Goal: Information Seeking & Learning: Learn about a topic

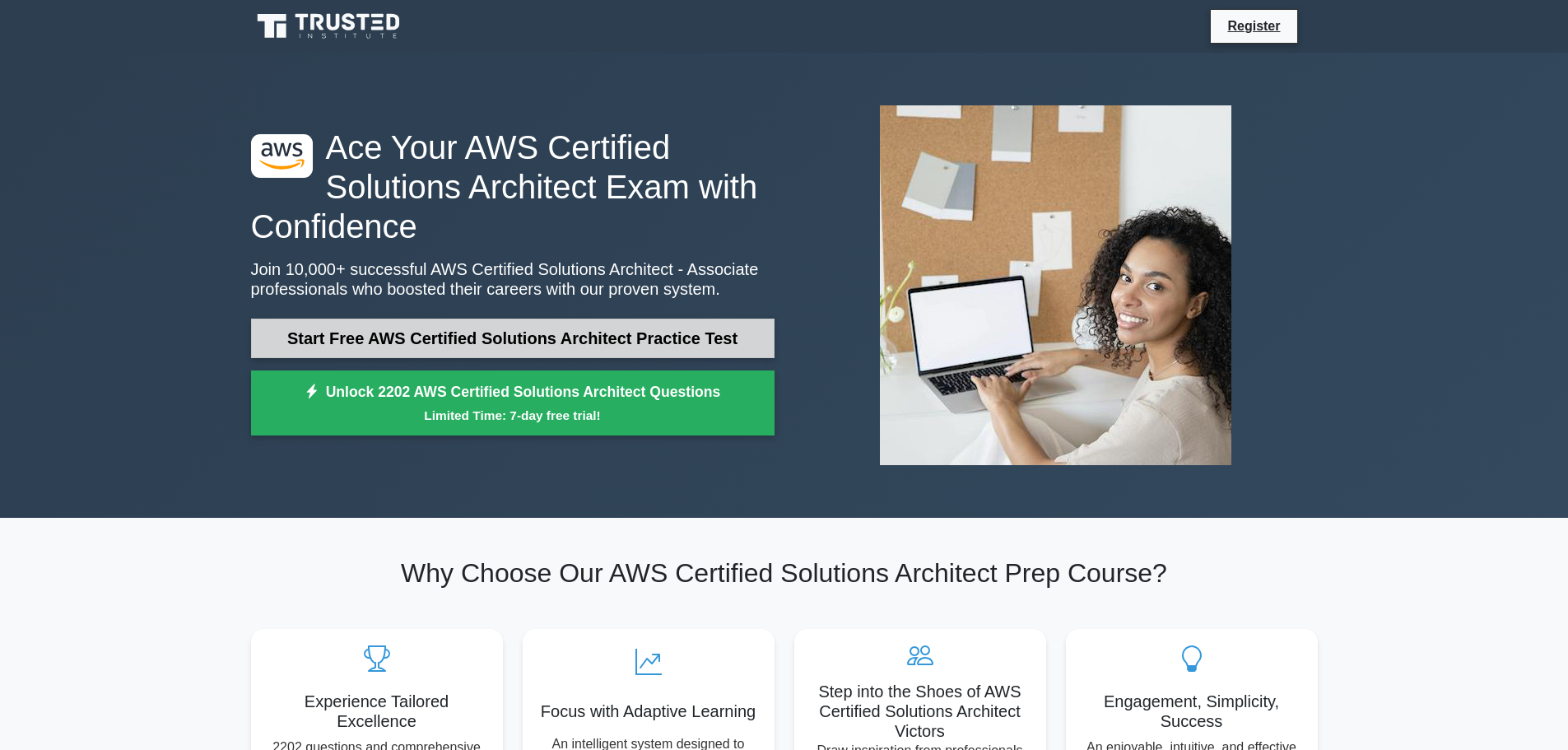
click at [477, 341] on link "Start Free AWS Certified Solutions Architect Practice Test" at bounding box center [513, 338] width 524 height 39
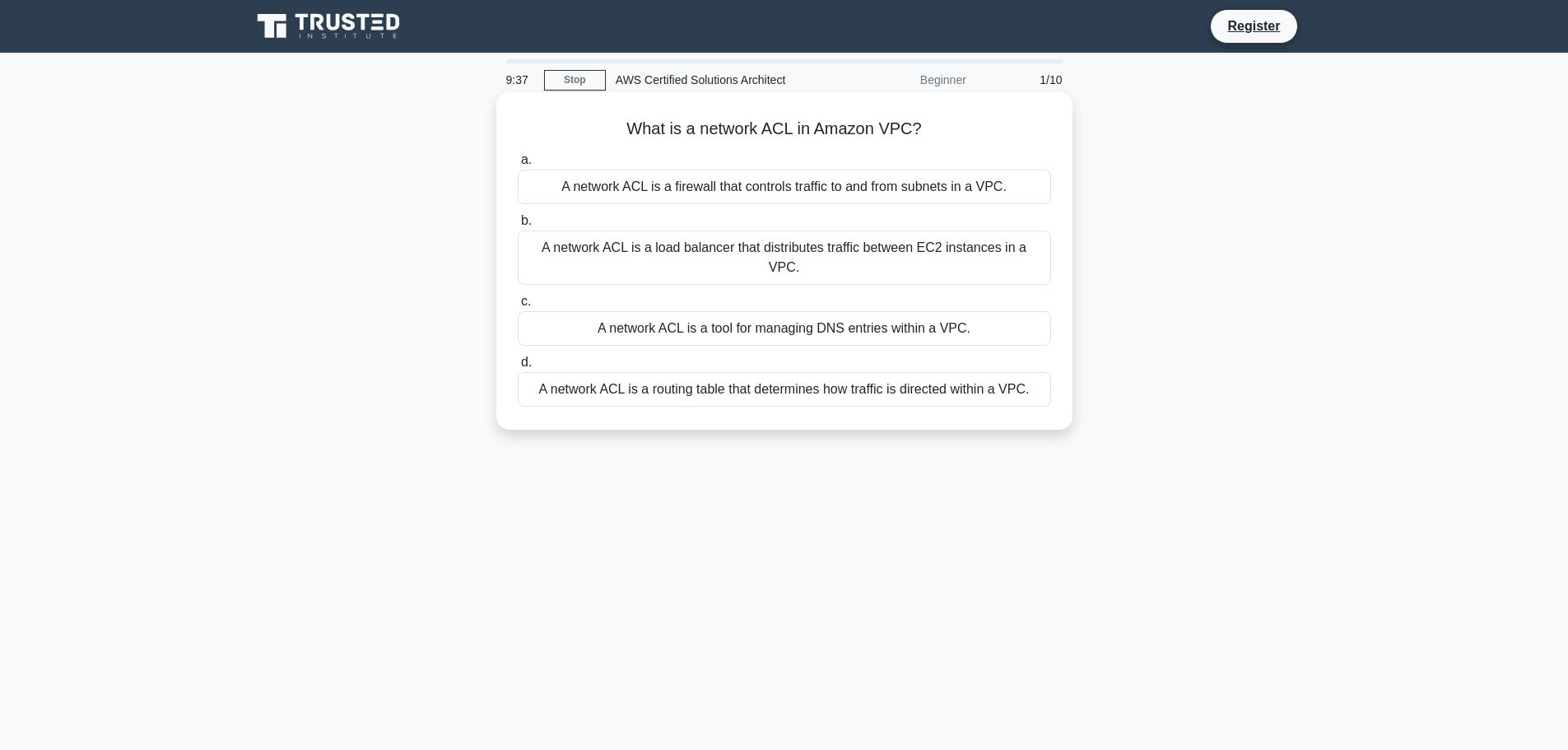
click at [583, 255] on div "A network ACL is a load balancer that distributes traffic between EC2 instances…" at bounding box center [784, 258] width 533 height 54
click at [517, 226] on input "b. A network ACL is a load balancer that distributes traffic between EC2 instan…" at bounding box center [517, 221] width 0 height 10
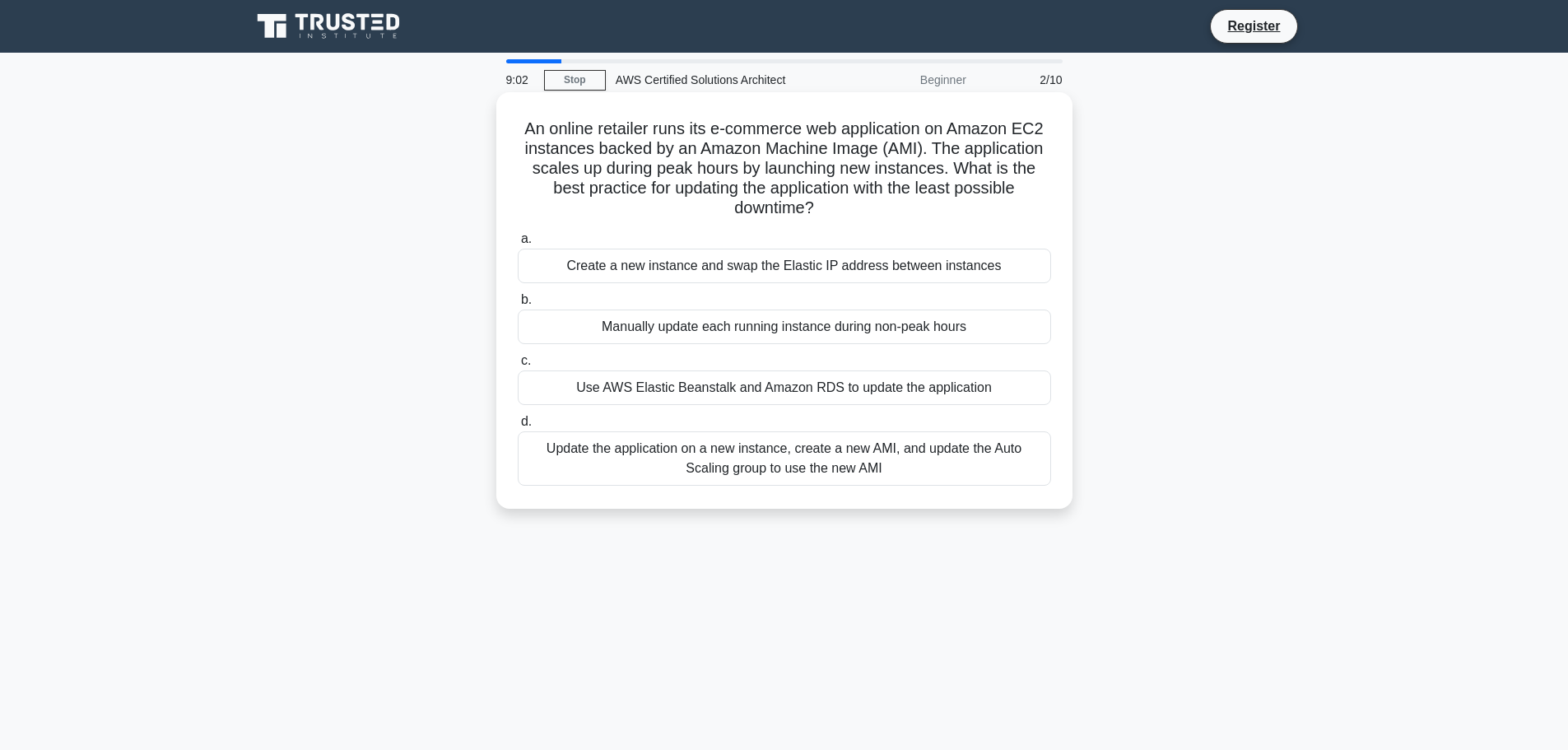
click at [786, 447] on div "Update the application on a new instance, create a new AMI, and update the Auto…" at bounding box center [784, 459] width 533 height 54
click at [517, 427] on input "d. Update the application on a new instance, create a new AMI, and update the A…" at bounding box center [517, 422] width 0 height 10
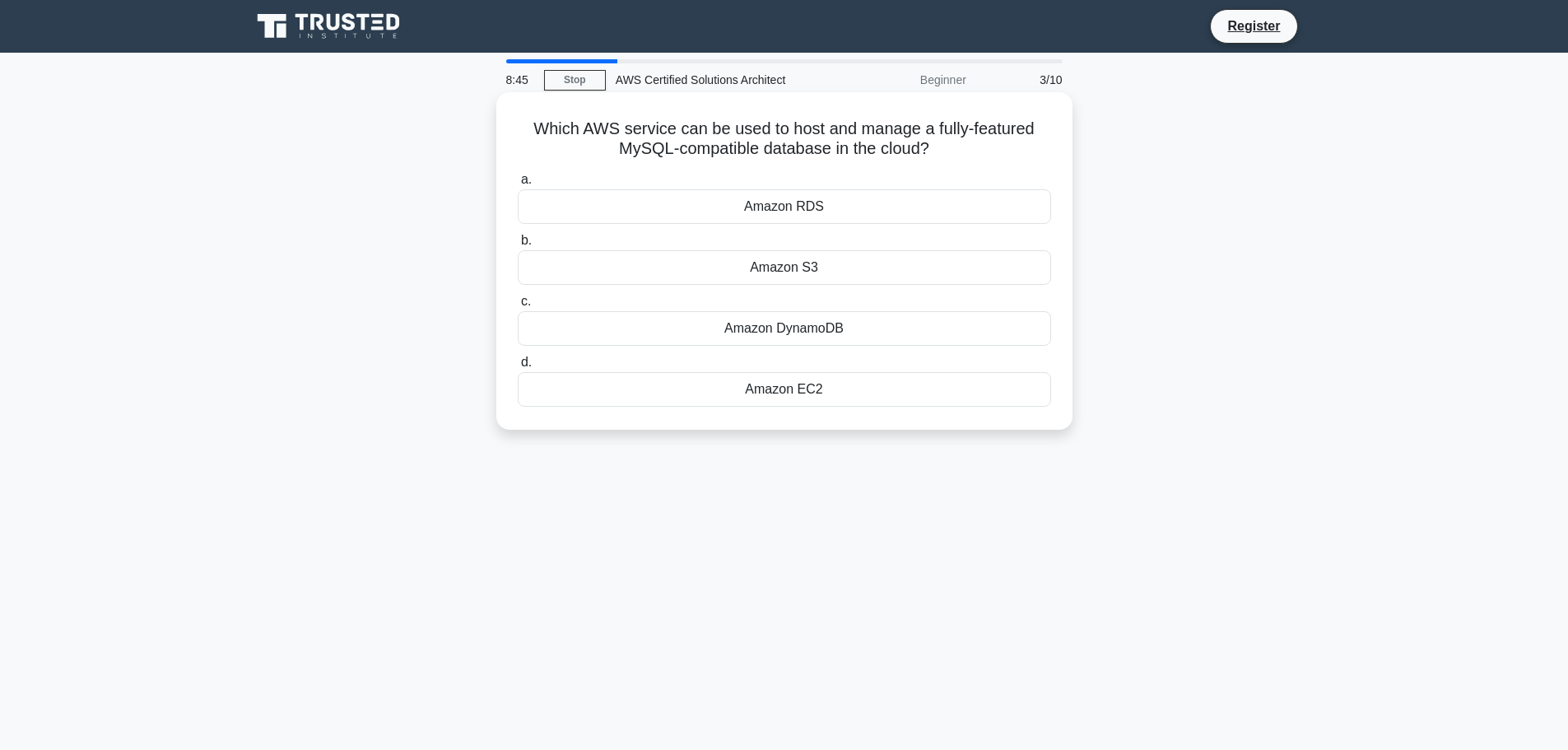
click at [780, 212] on div "Amazon RDS" at bounding box center [784, 207] width 533 height 35
click at [517, 185] on input "a. Amazon RDS" at bounding box center [517, 180] width 0 height 10
click at [709, 271] on div "Amazon S3" at bounding box center [784, 268] width 533 height 35
click at [517, 246] on input "b. Amazon S3" at bounding box center [517, 241] width 0 height 10
click at [830, 209] on div "AWS Data Pipeline" at bounding box center [784, 207] width 533 height 35
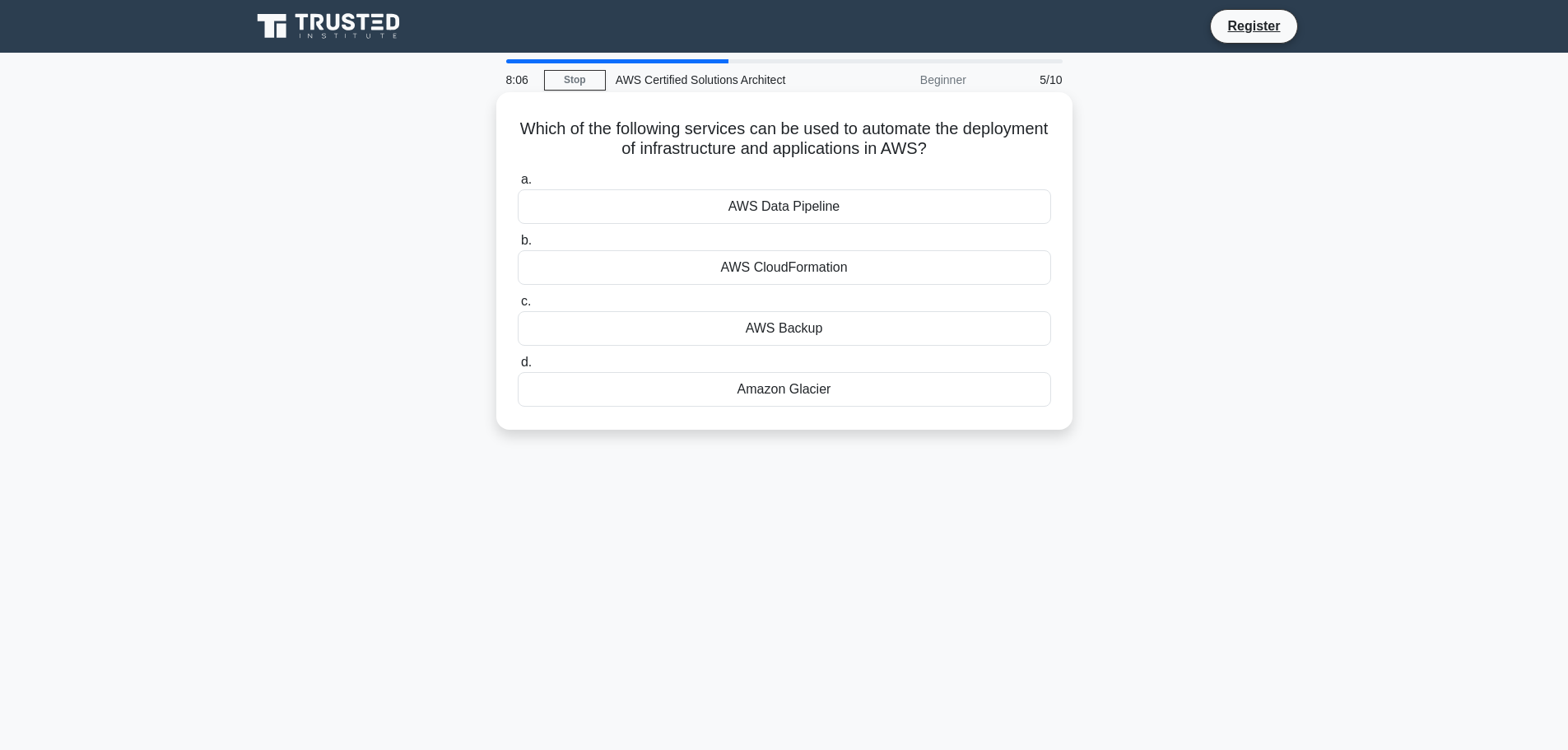
click at [517, 185] on input "a. AWS Data Pipeline" at bounding box center [517, 180] width 0 height 10
click at [753, 206] on div "AWS Cost Explorer" at bounding box center [784, 207] width 533 height 35
click at [517, 185] on input "a. AWS Cost Explorer" at bounding box center [517, 180] width 0 height 10
click at [799, 333] on div "AWS IAM" at bounding box center [784, 329] width 533 height 35
click at [517, 307] on input "c. AWS IAM" at bounding box center [517, 302] width 0 height 10
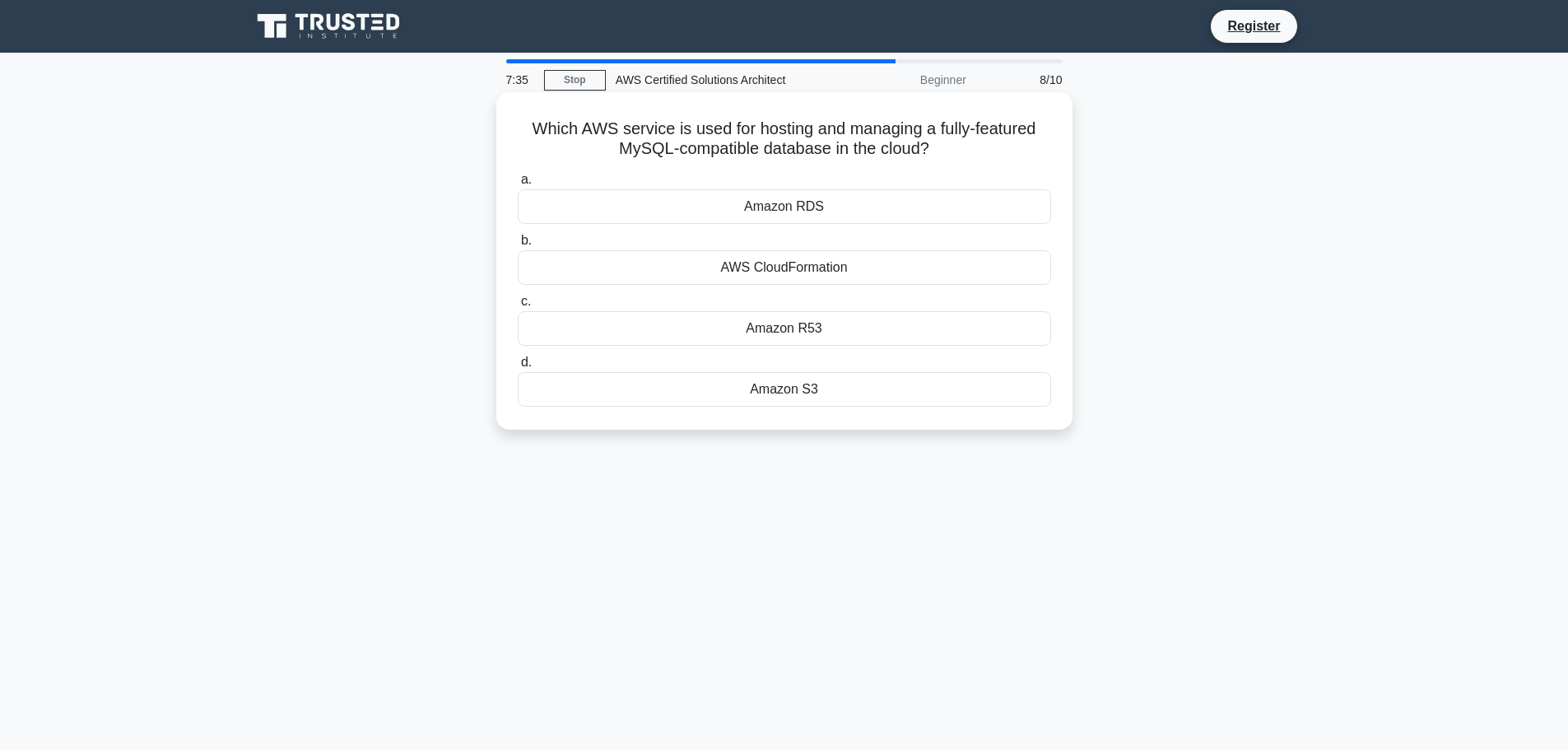
click at [786, 204] on div "Amazon RDS" at bounding box center [784, 207] width 533 height 35
click at [517, 185] on input "a. Amazon RDS" at bounding box center [517, 180] width 0 height 10
click at [764, 327] on div "Amazon CloudWatch" at bounding box center [784, 329] width 533 height 35
click at [517, 307] on input "c. Amazon CloudWatch" at bounding box center [517, 302] width 0 height 10
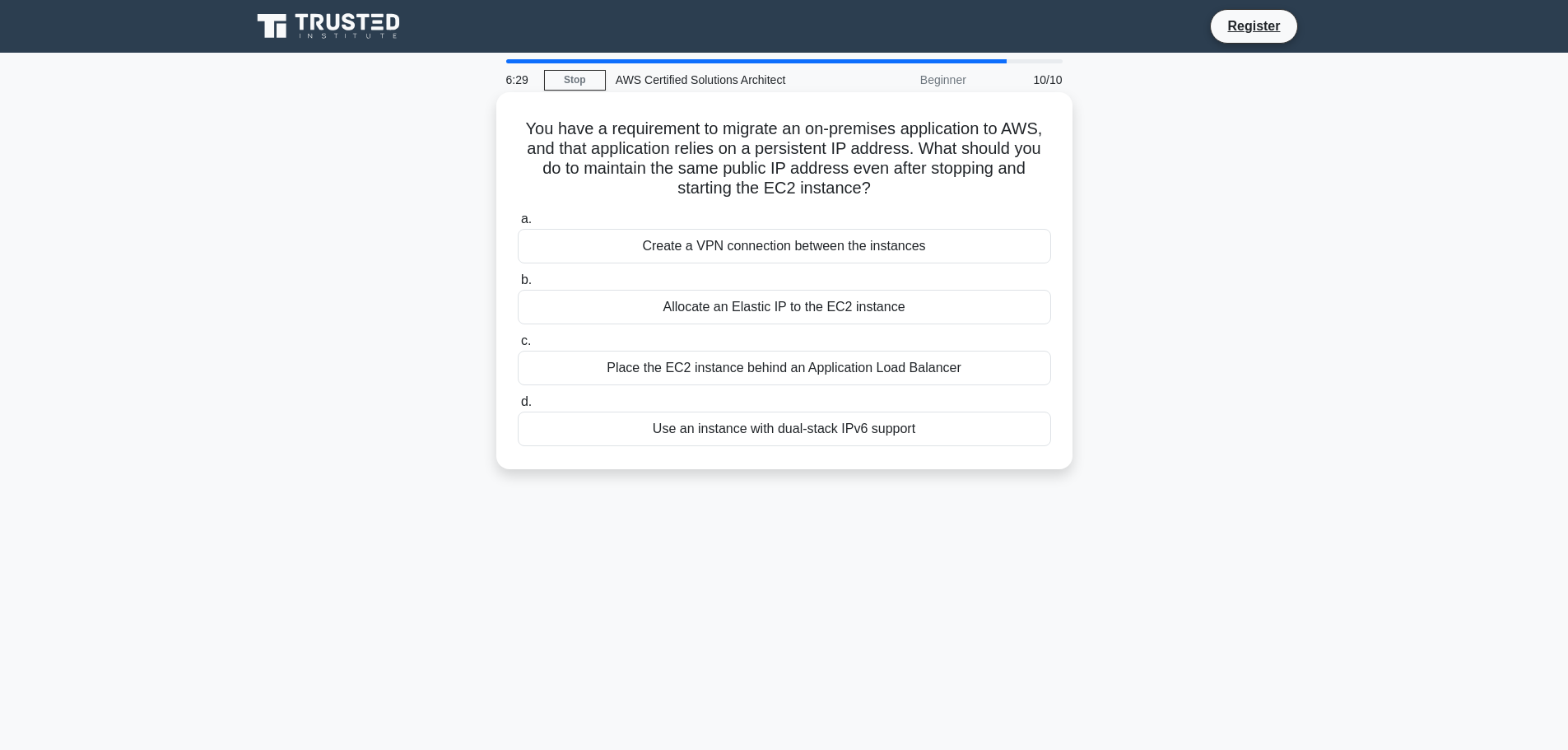
click at [751, 306] on div "Allocate an Elastic IP to the EC2 instance" at bounding box center [784, 307] width 533 height 35
click at [517, 286] on input "b. Allocate an Elastic IP to the EC2 instance" at bounding box center [517, 280] width 0 height 10
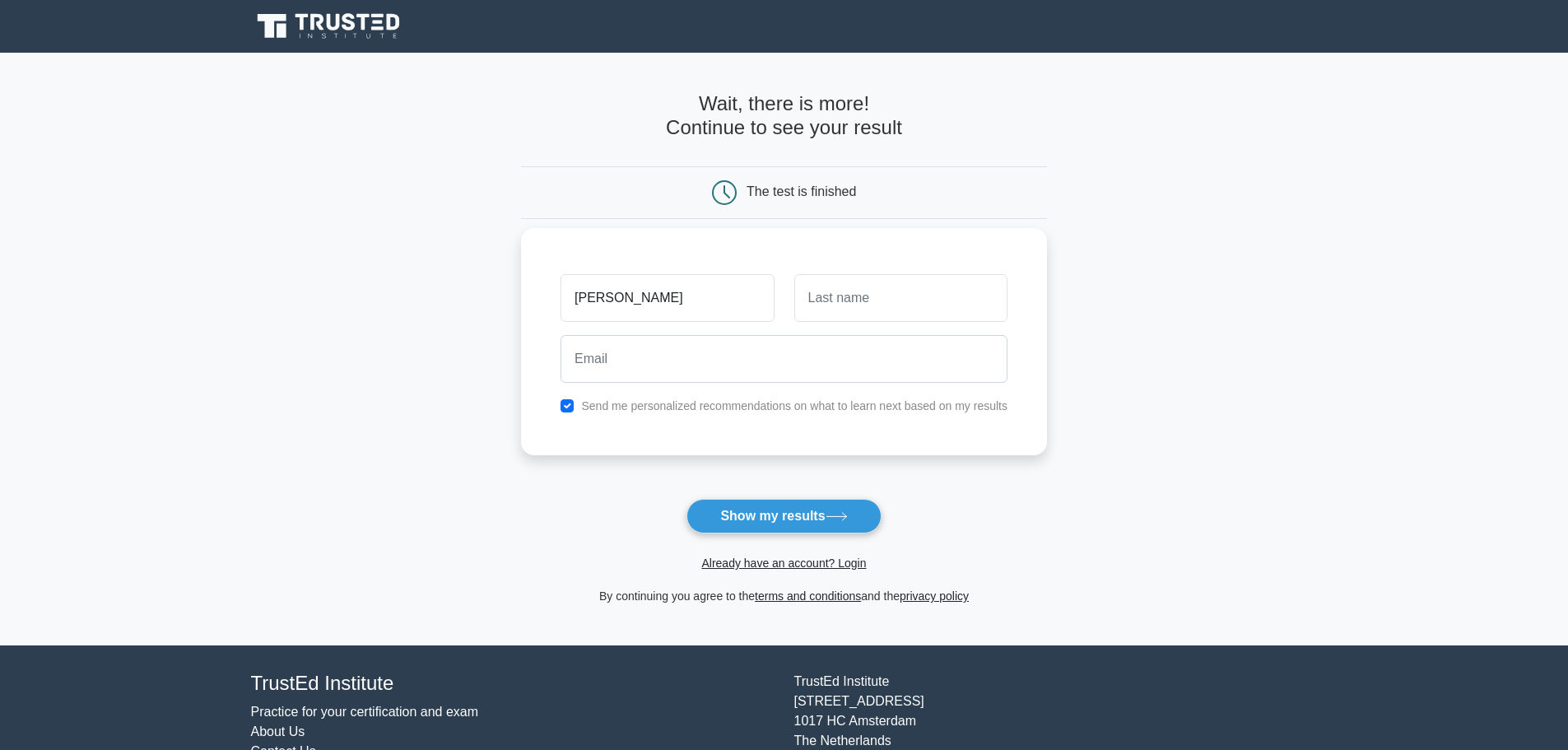
type input "[PERSON_NAME]"
click at [895, 309] on input "text" at bounding box center [901, 298] width 213 height 48
type input "[PERSON_NAME]"
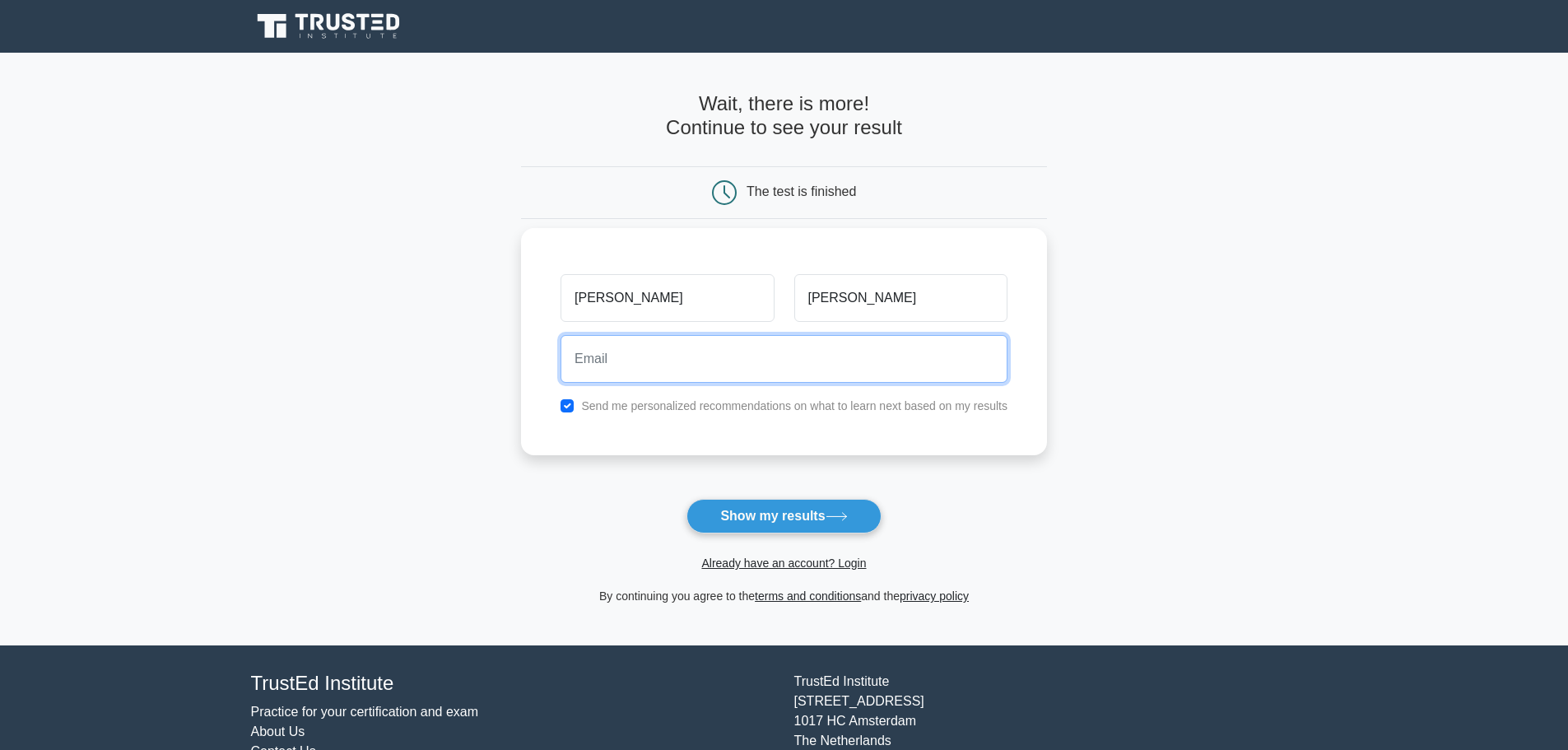
click at [816, 365] on input "email" at bounding box center [784, 358] width 447 height 48
type input "[EMAIL_ADDRESS][DOMAIN_NAME]"
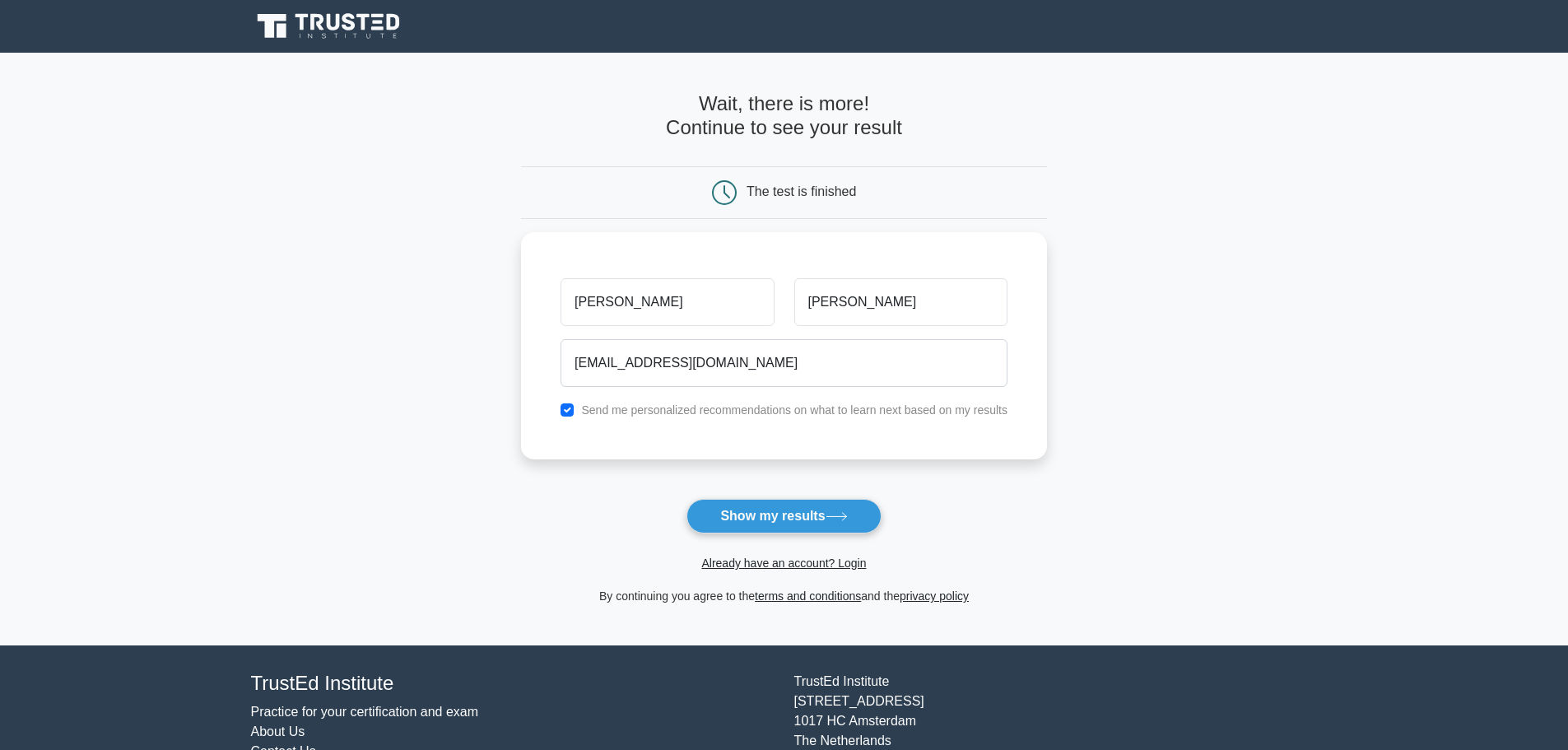
click at [846, 524] on button "Show my results" at bounding box center [784, 517] width 194 height 35
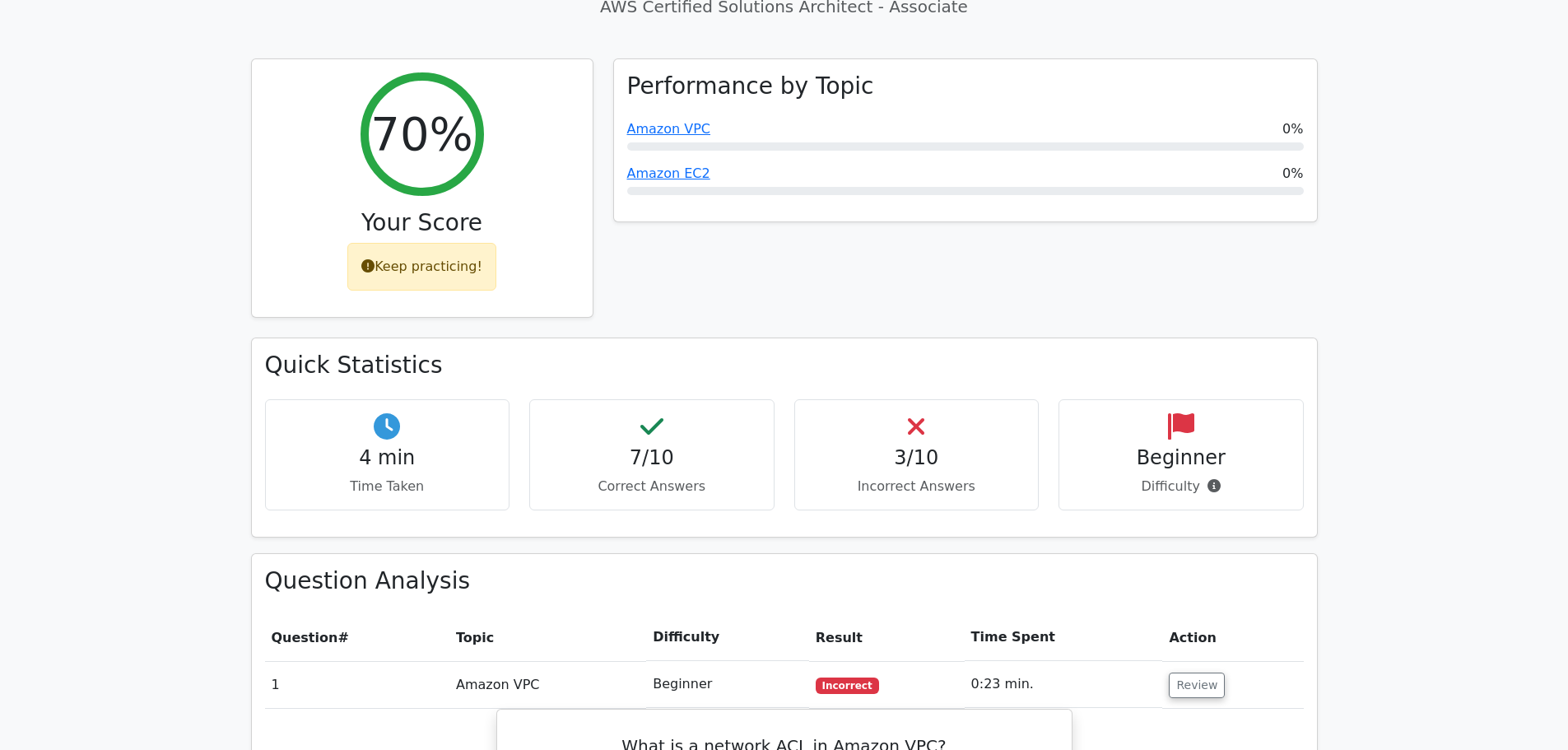
scroll to position [659, 0]
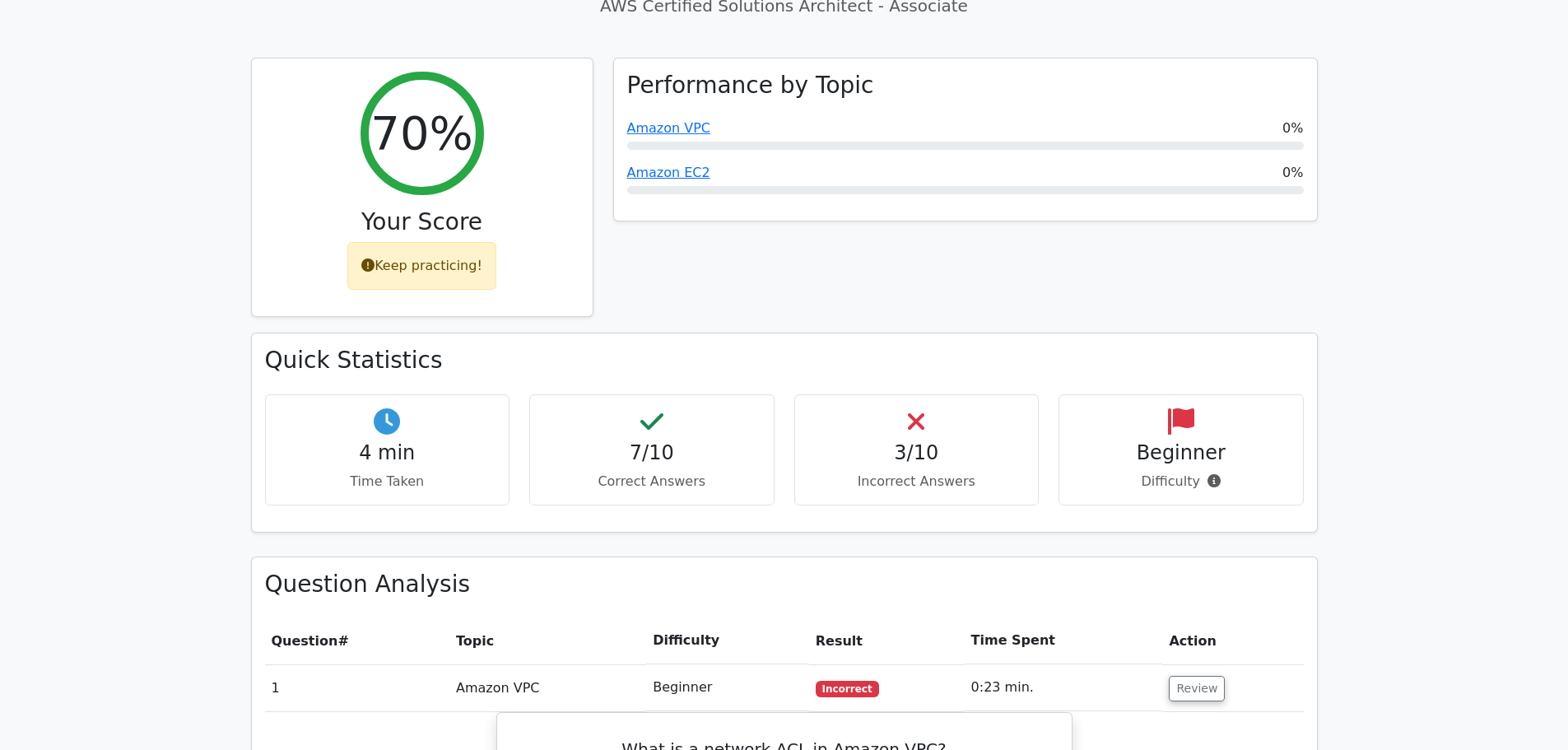
click at [944, 394] on div "3/10 Incorrect Answers" at bounding box center [917, 450] width 245 height 111
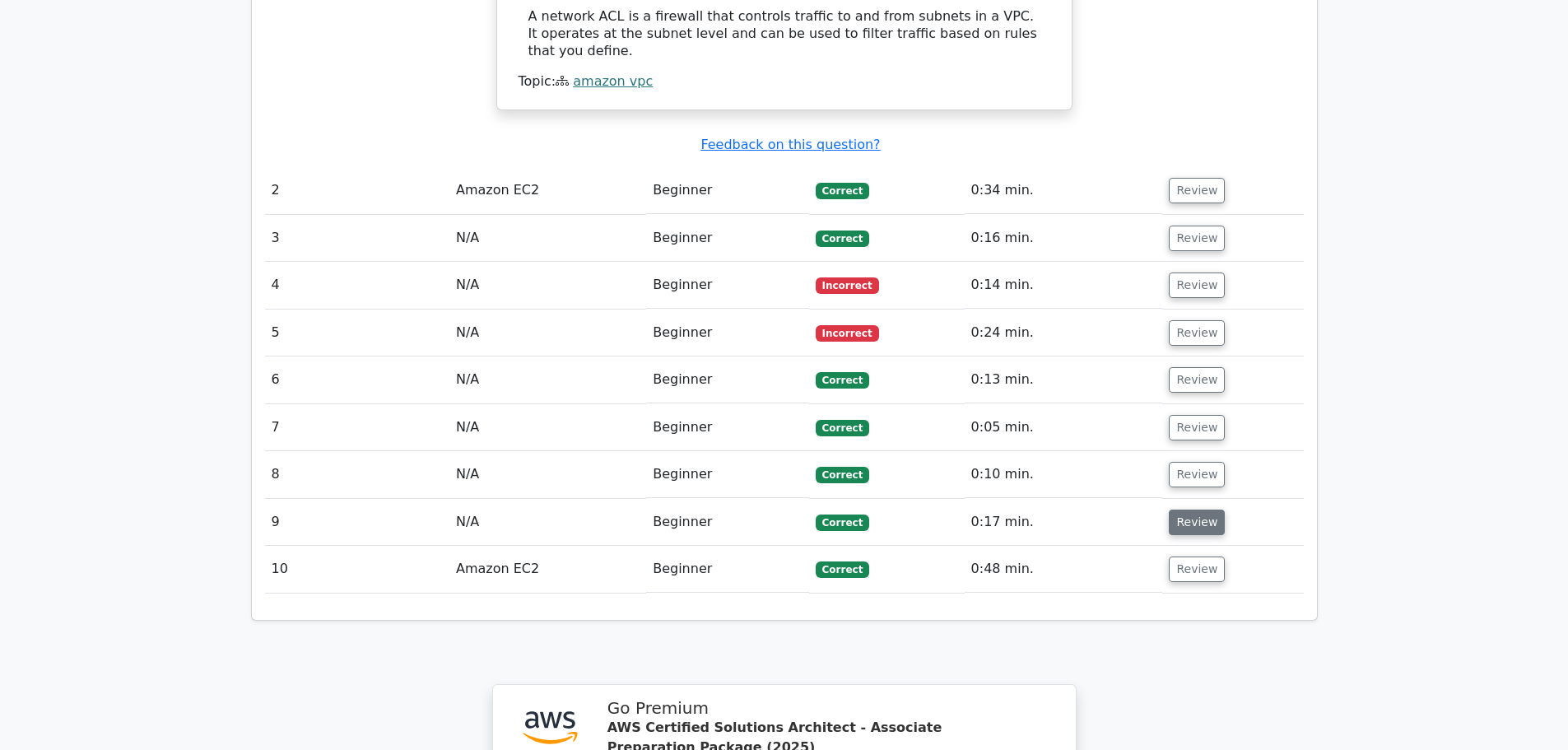
scroll to position [1565, 0]
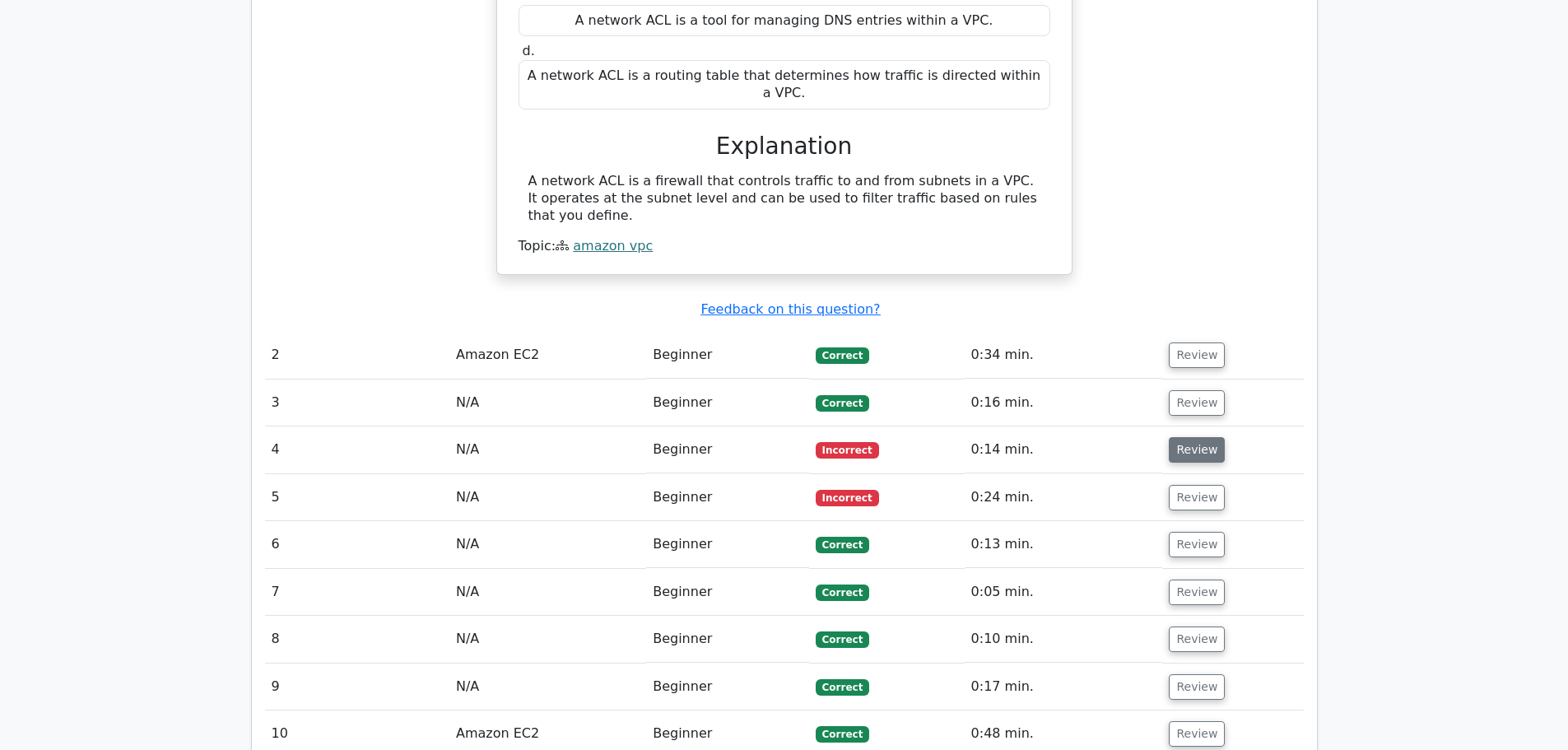
click at [1194, 438] on button "Review" at bounding box center [1197, 450] width 56 height 25
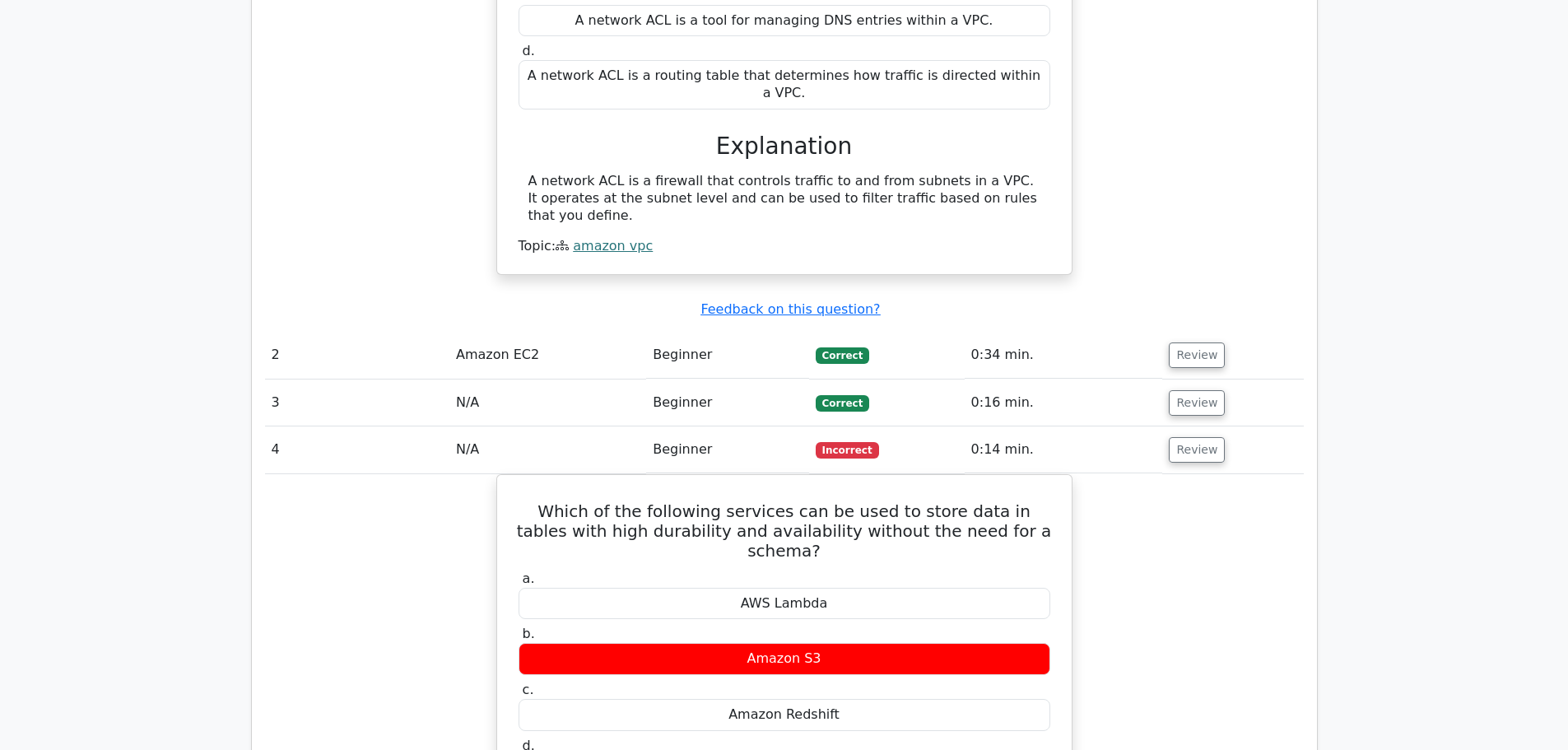
click at [1187, 438] on button "Review" at bounding box center [1197, 450] width 56 height 25
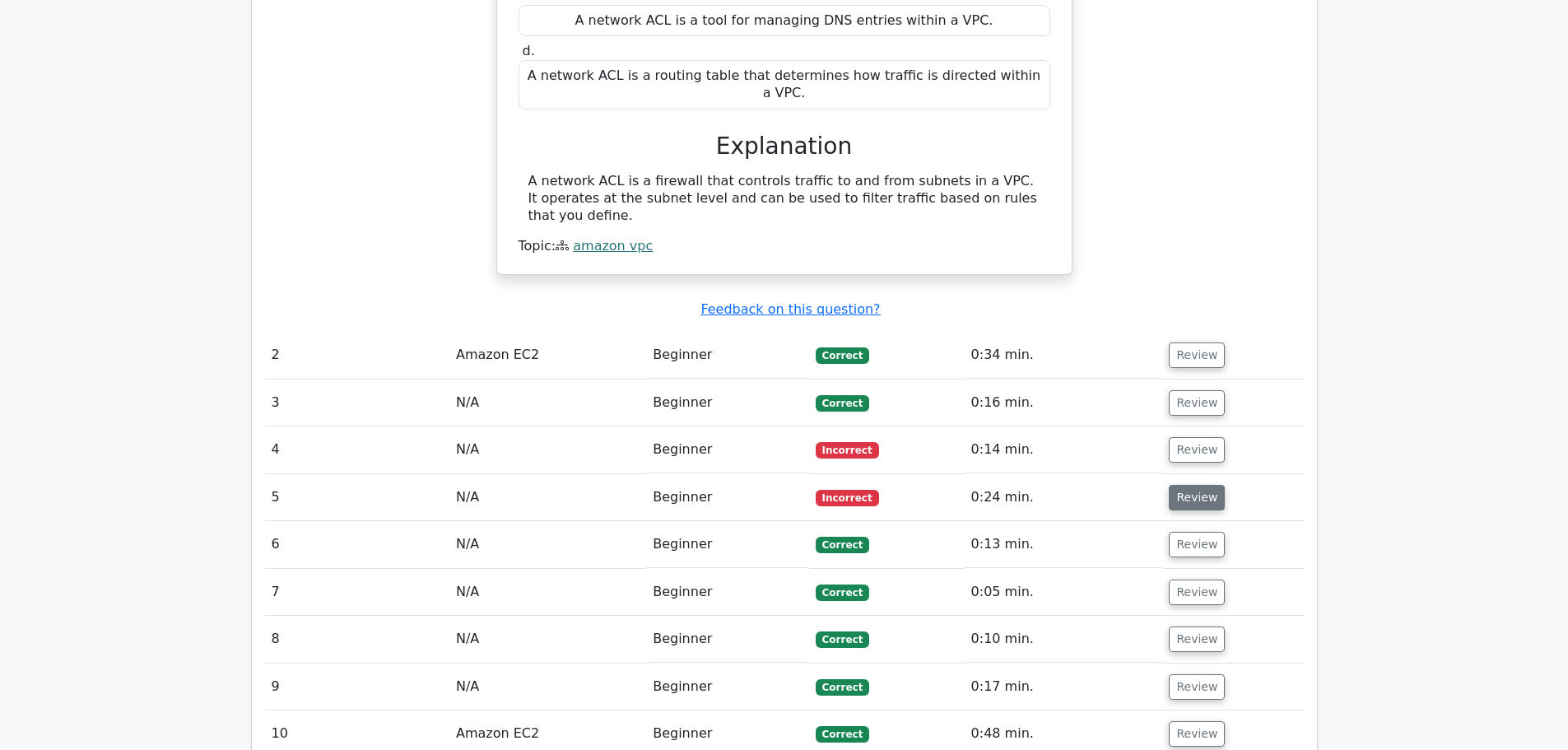
click at [1172, 485] on button "Review" at bounding box center [1197, 498] width 56 height 25
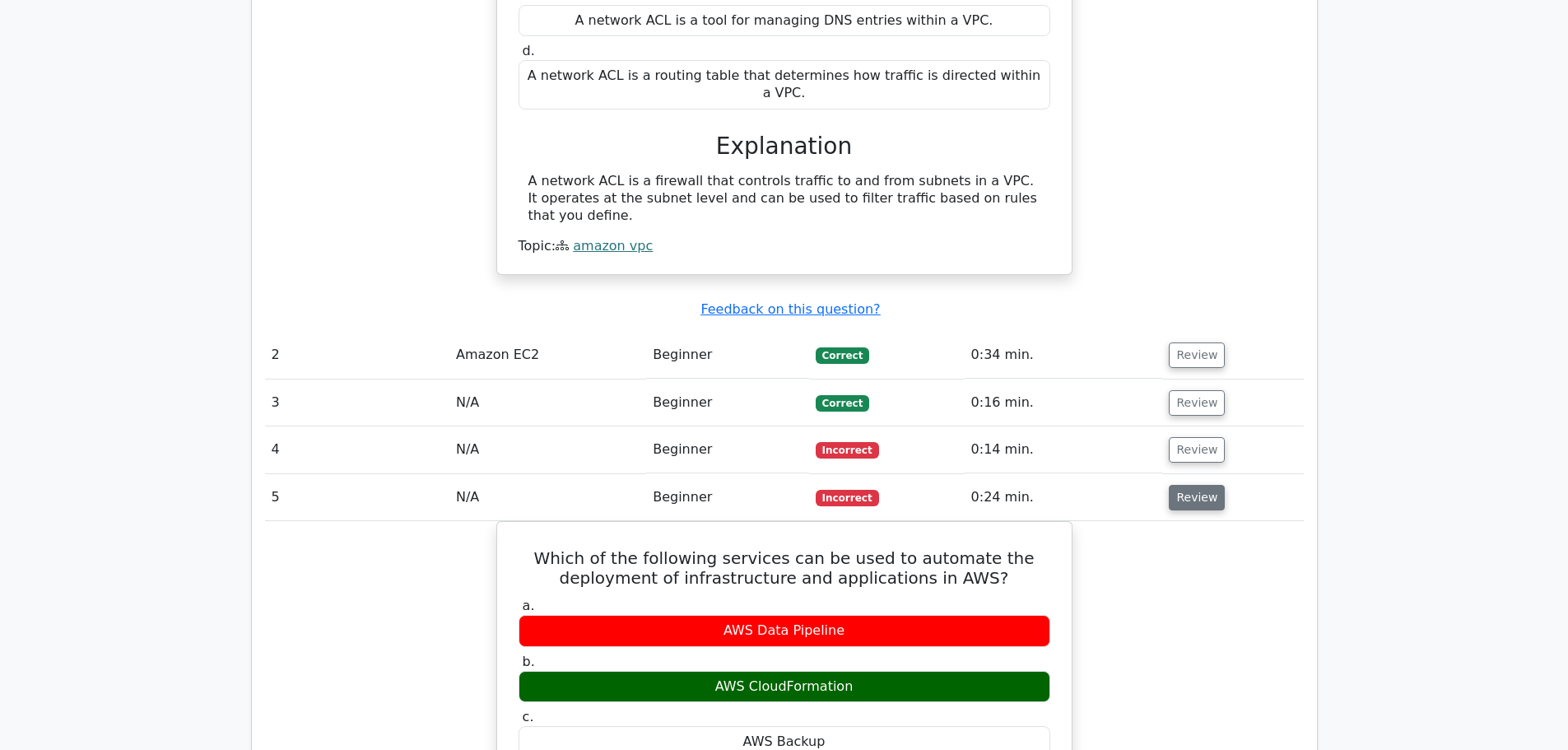
click at [1198, 485] on button "Review" at bounding box center [1197, 498] width 56 height 25
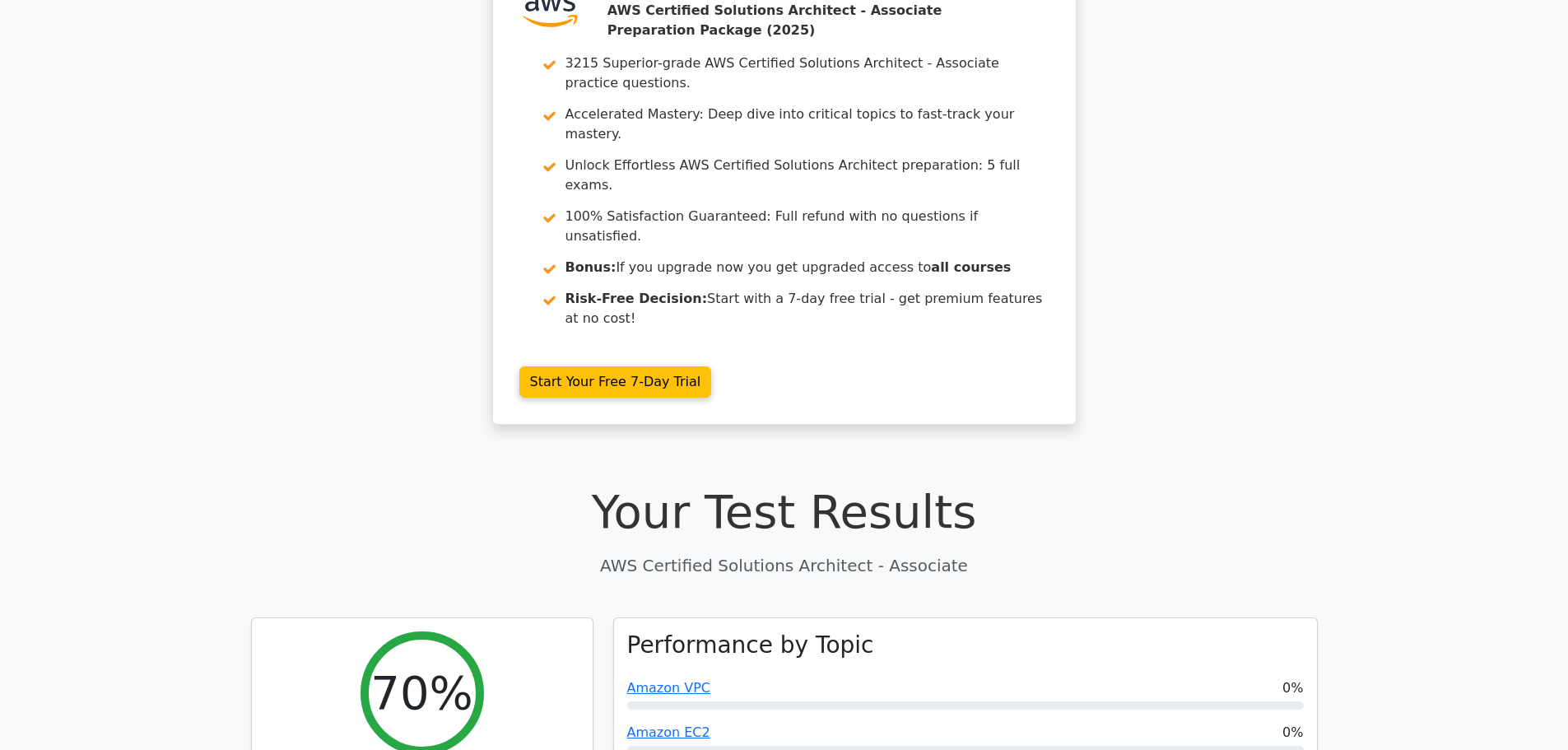
scroll to position [0, 0]
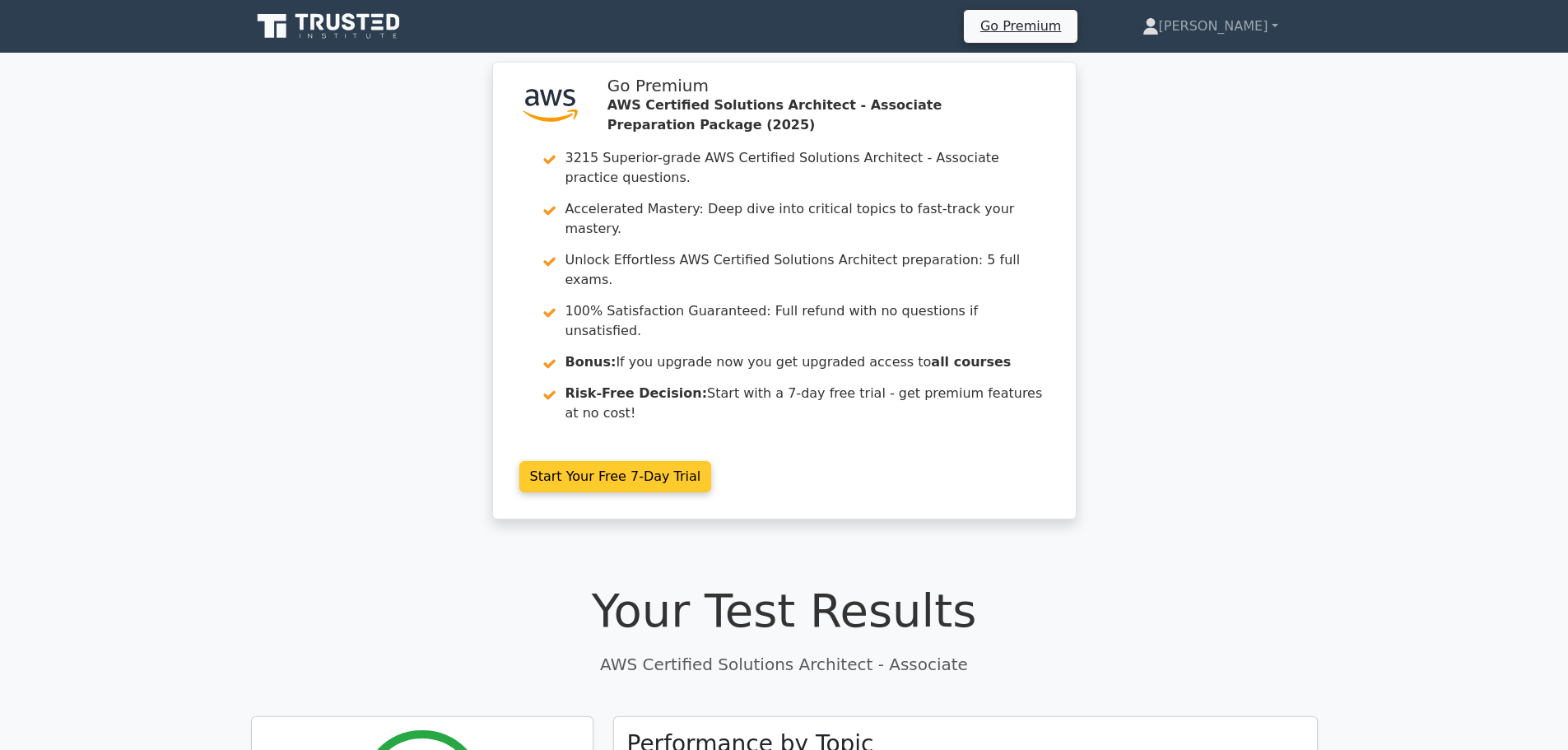
click at [622, 461] on link "Start Your Free 7-Day Trial" at bounding box center [616, 477] width 193 height 31
